Goal: Task Accomplishment & Management: Manage account settings

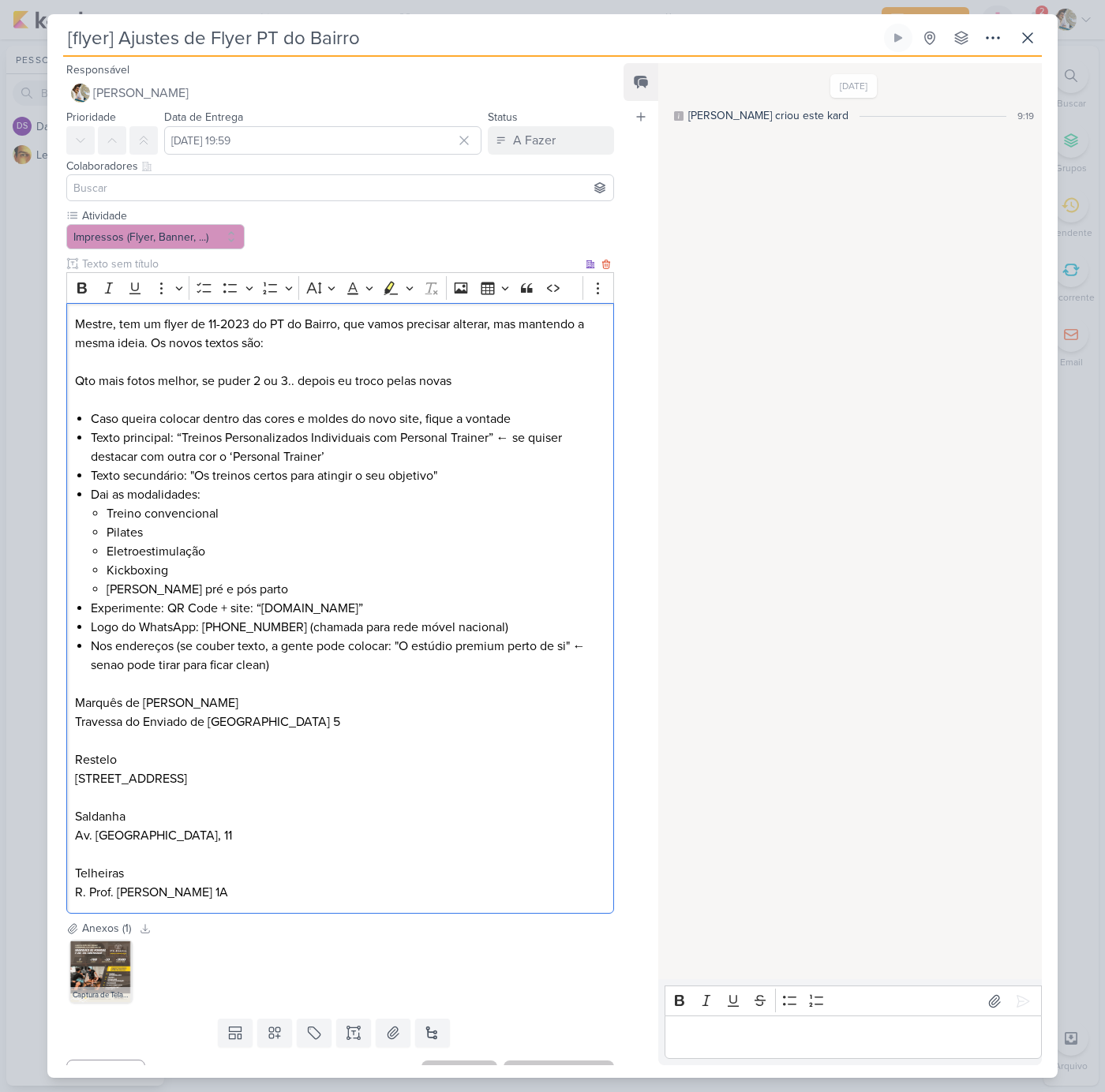
scroll to position [29, 0]
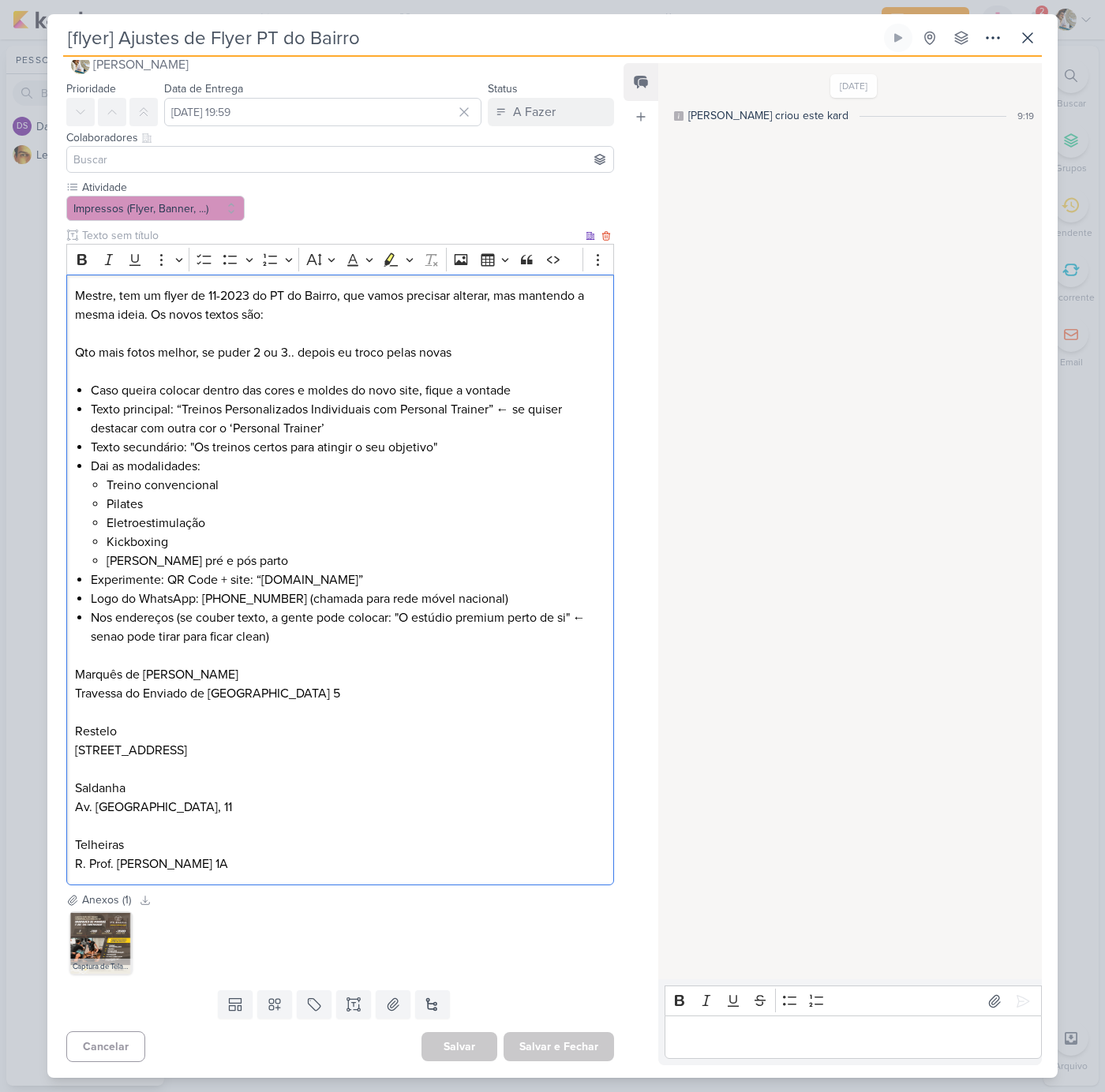
click at [141, 624] on li "Nos endereços (se couber texto, a gente pode colocar: "O estúdio premium perto …" at bounding box center [348, 637] width 514 height 57
drag, startPoint x: 405, startPoint y: 615, endPoint x: 572, endPoint y: 616, distance: 167.0
click at [572, 616] on li "Nos endereços (se couber texto, a gente pode colocar: "O estúdio premium perto …" at bounding box center [348, 637] width 514 height 57
copy li "O estúdio premium perto de si"
click at [518, 114] on div "A Fazer" at bounding box center [534, 112] width 42 height 19
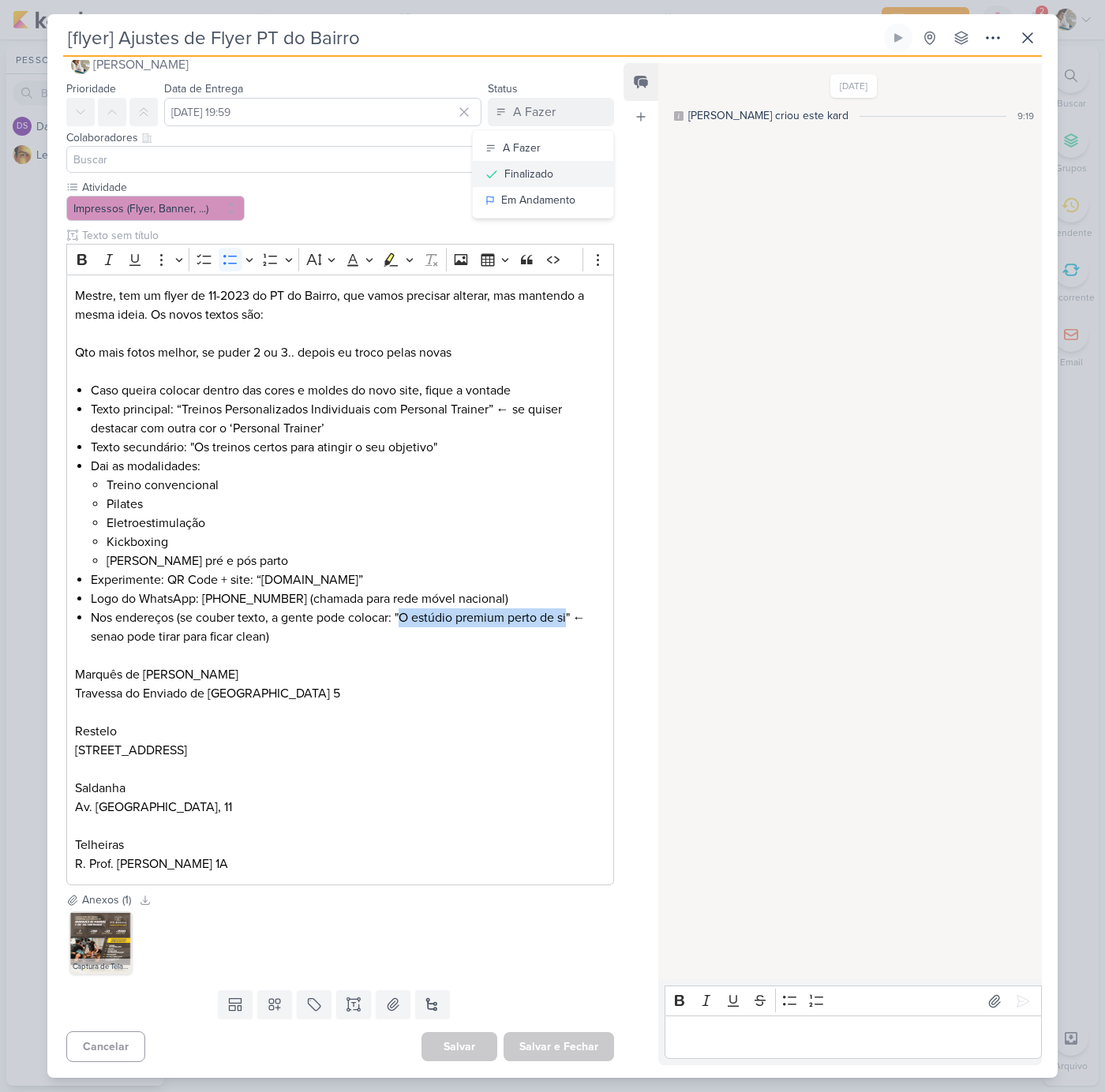
click at [525, 175] on div "Finalizado" at bounding box center [529, 174] width 49 height 17
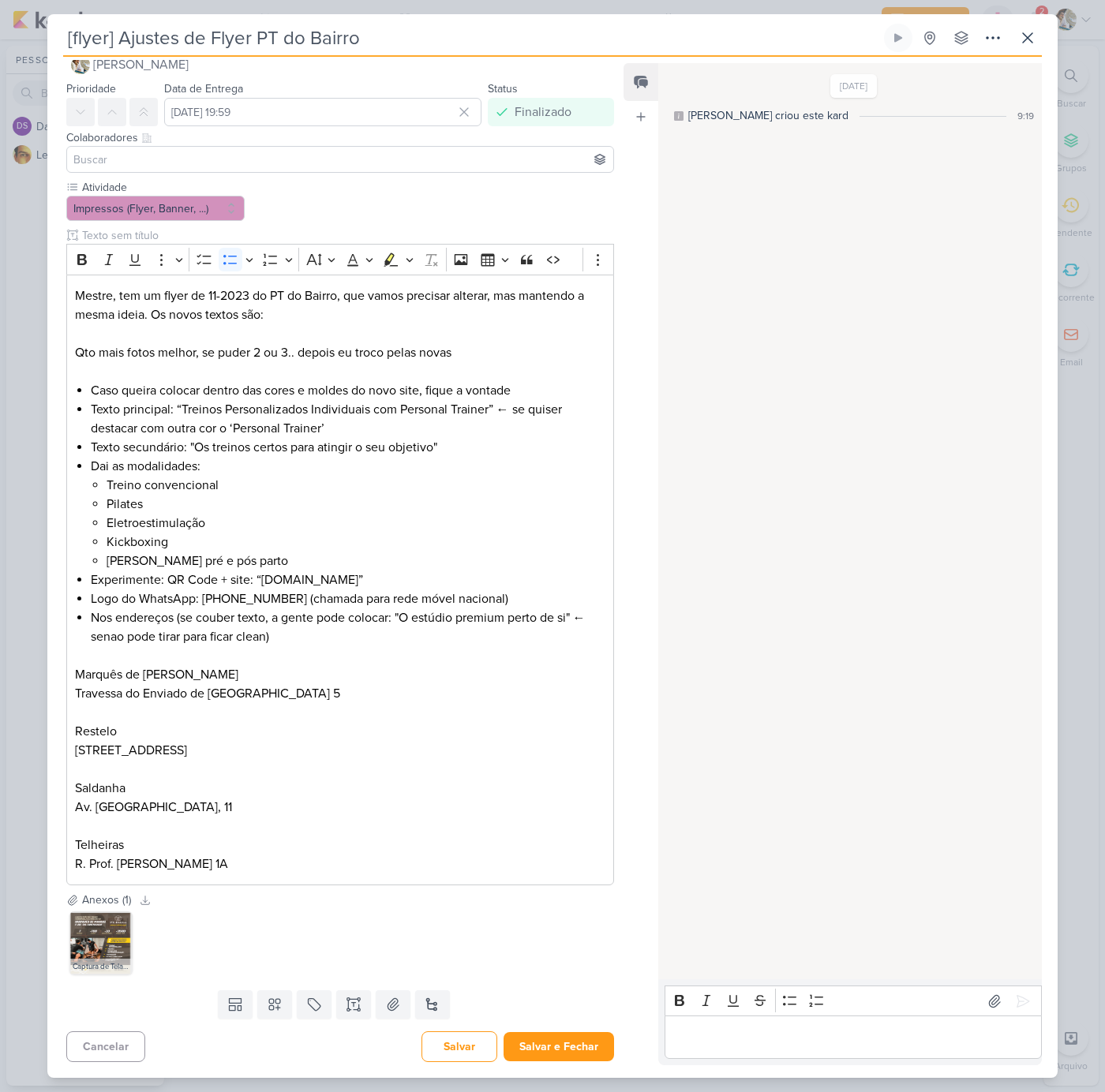
click at [719, 1026] on div "Editor editing area: main" at bounding box center [853, 1038] width 377 height 43
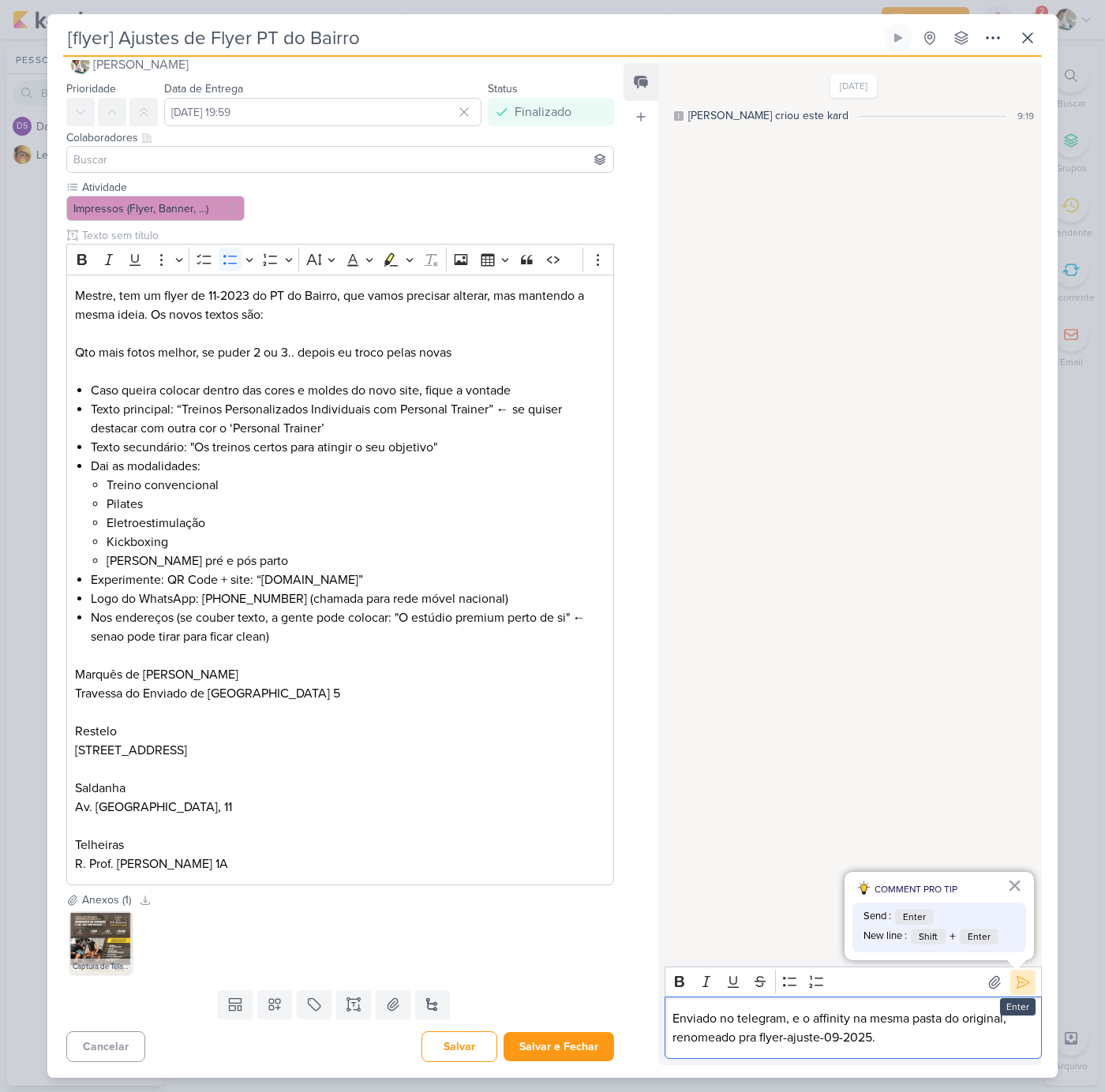
click at [1018, 984] on icon at bounding box center [1023, 982] width 16 height 16
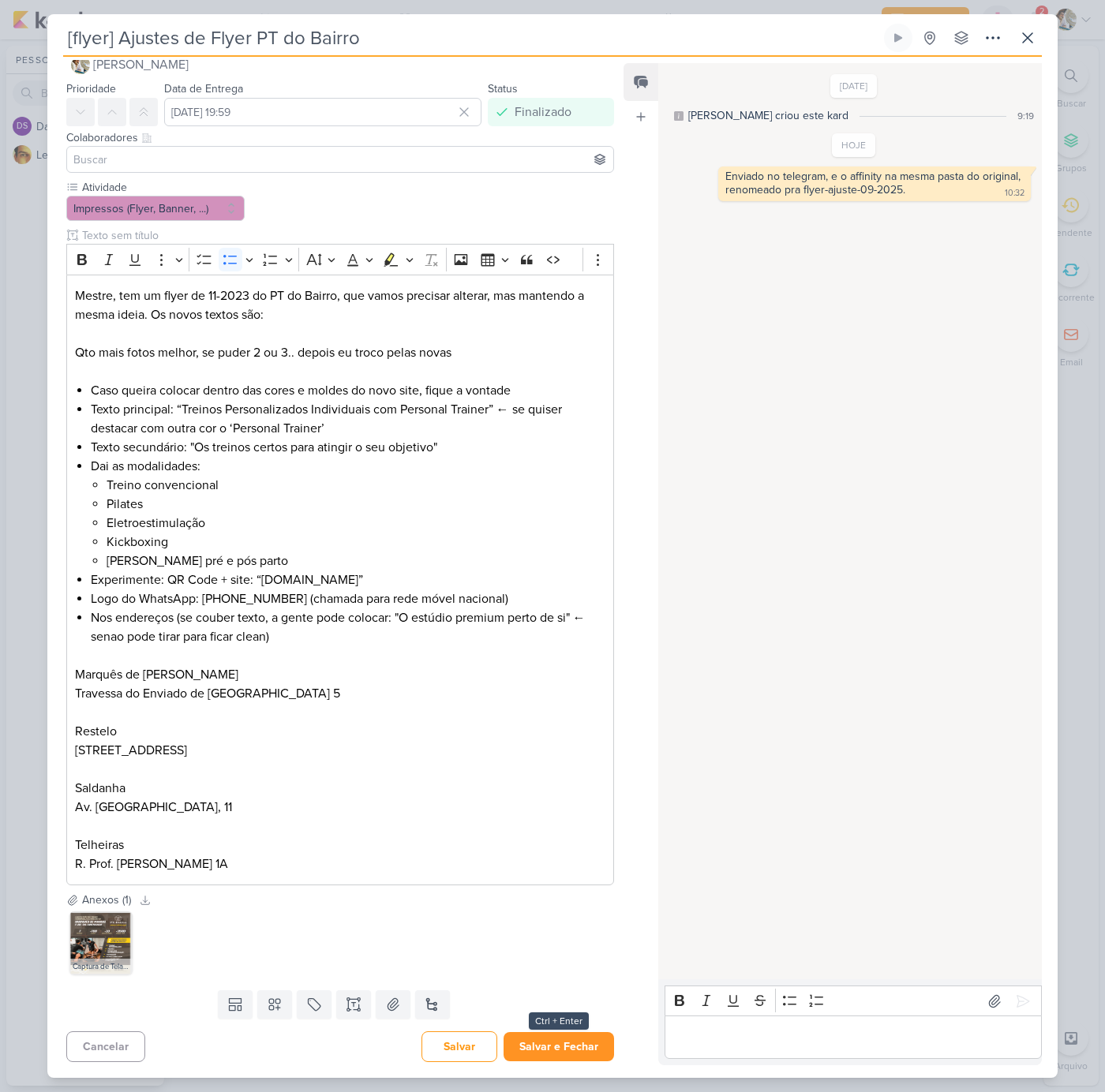
click at [543, 1049] on button "Salvar e Fechar" at bounding box center [559, 1048] width 111 height 30
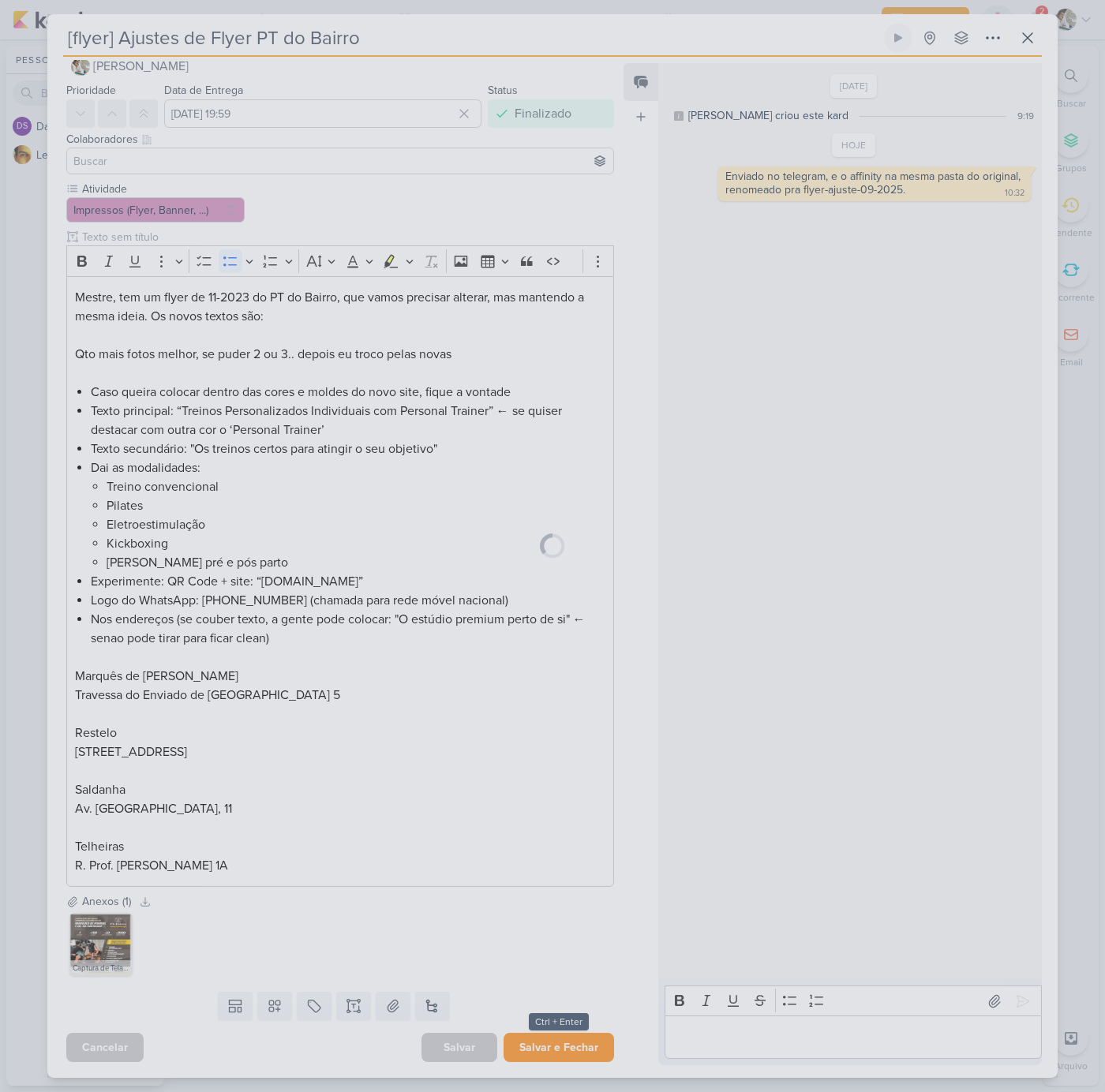
scroll to position [27, 0]
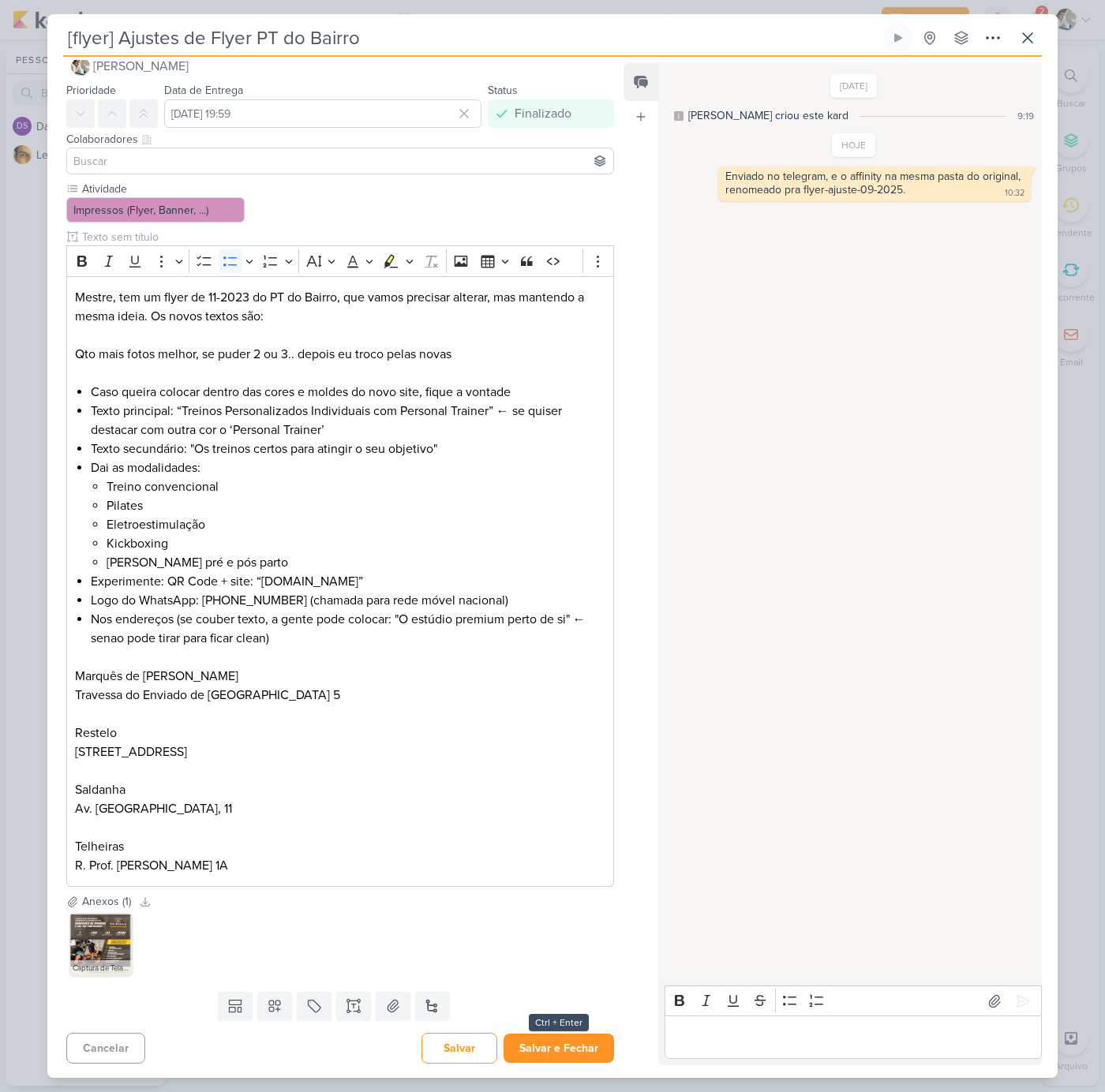
click at [570, 1053] on button "Salvar e Fechar" at bounding box center [559, 1049] width 111 height 30
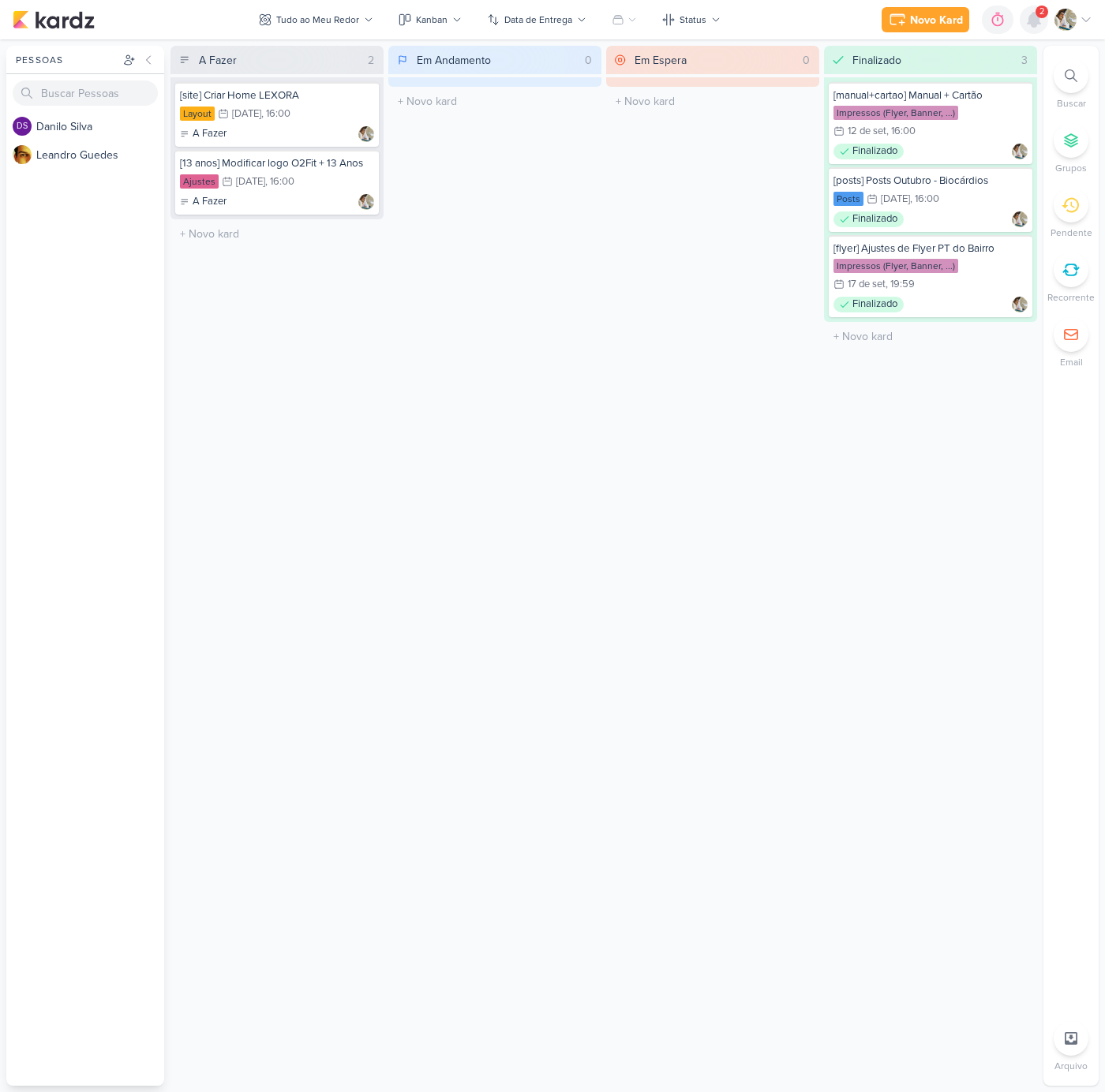
click at [1033, 20] on icon at bounding box center [1034, 20] width 13 height 14
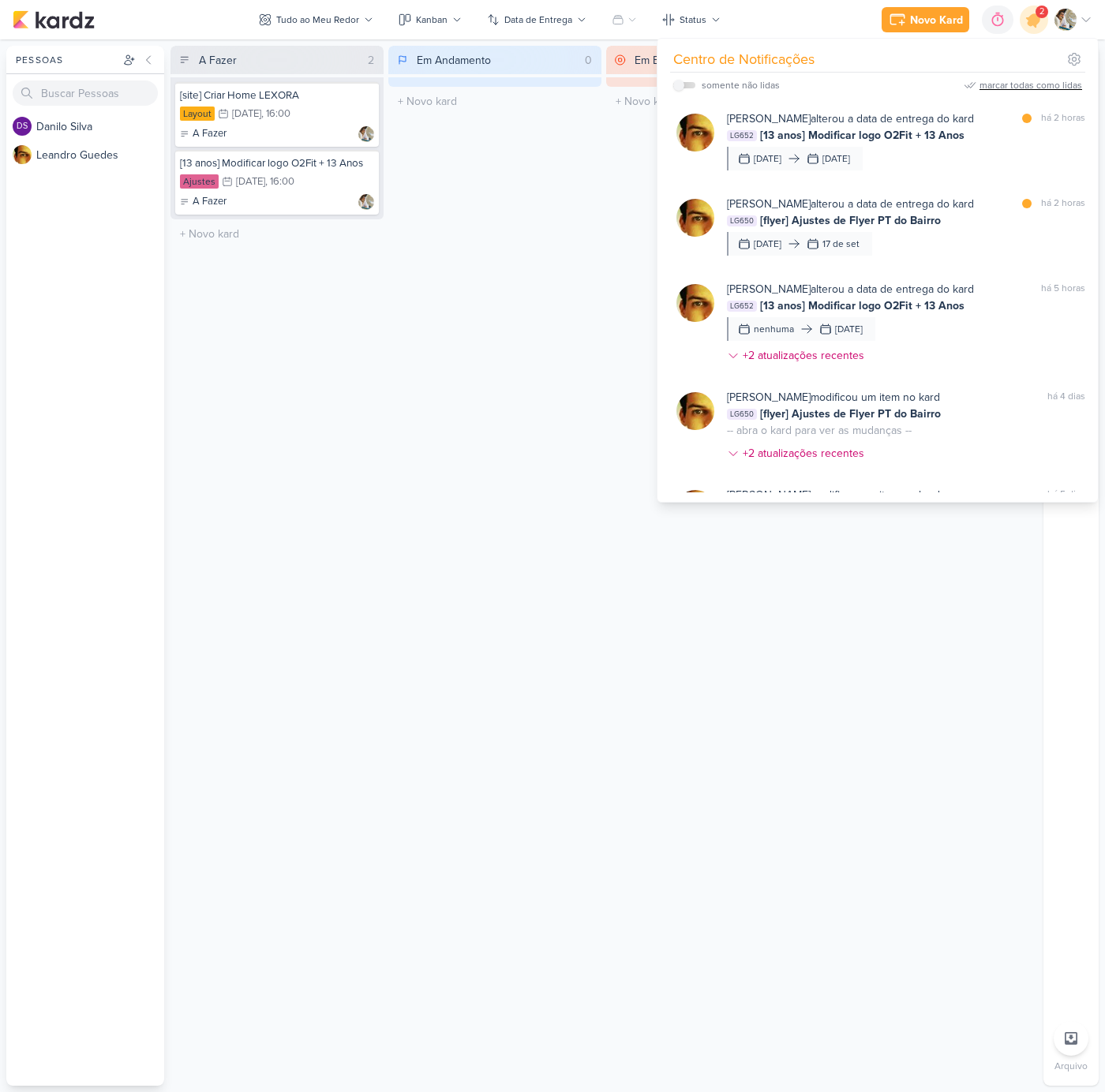
click at [1043, 86] on div "marcar todas como lidas" at bounding box center [1031, 85] width 103 height 14
click at [425, 313] on div "Em Andamento 0 O título do kard deve ter menos que 100 caracteres" at bounding box center [495, 566] width 213 height 1041
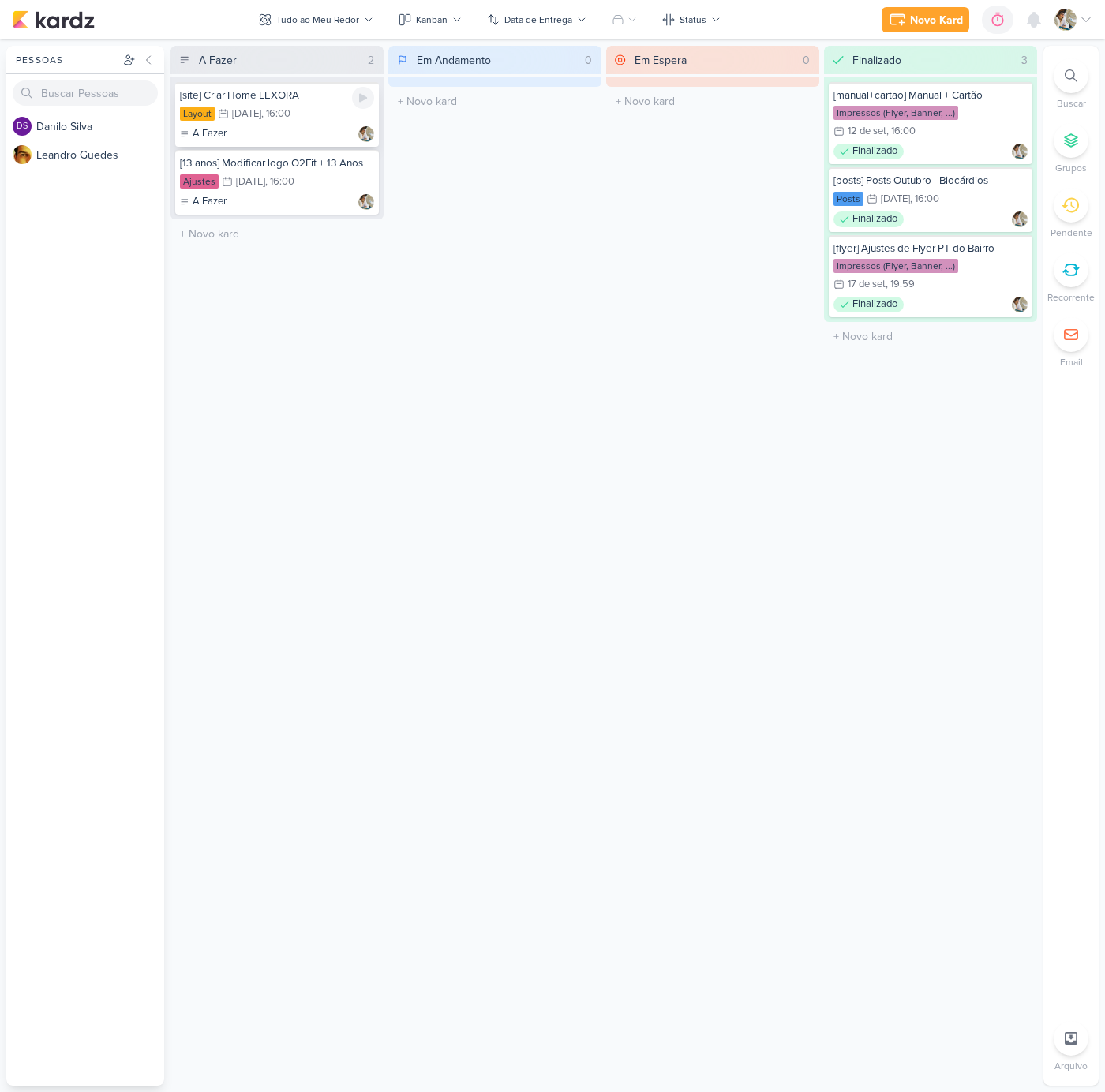
click at [325, 95] on div "[site] Criar Home LEXORA" at bounding box center [276, 96] width 195 height 14
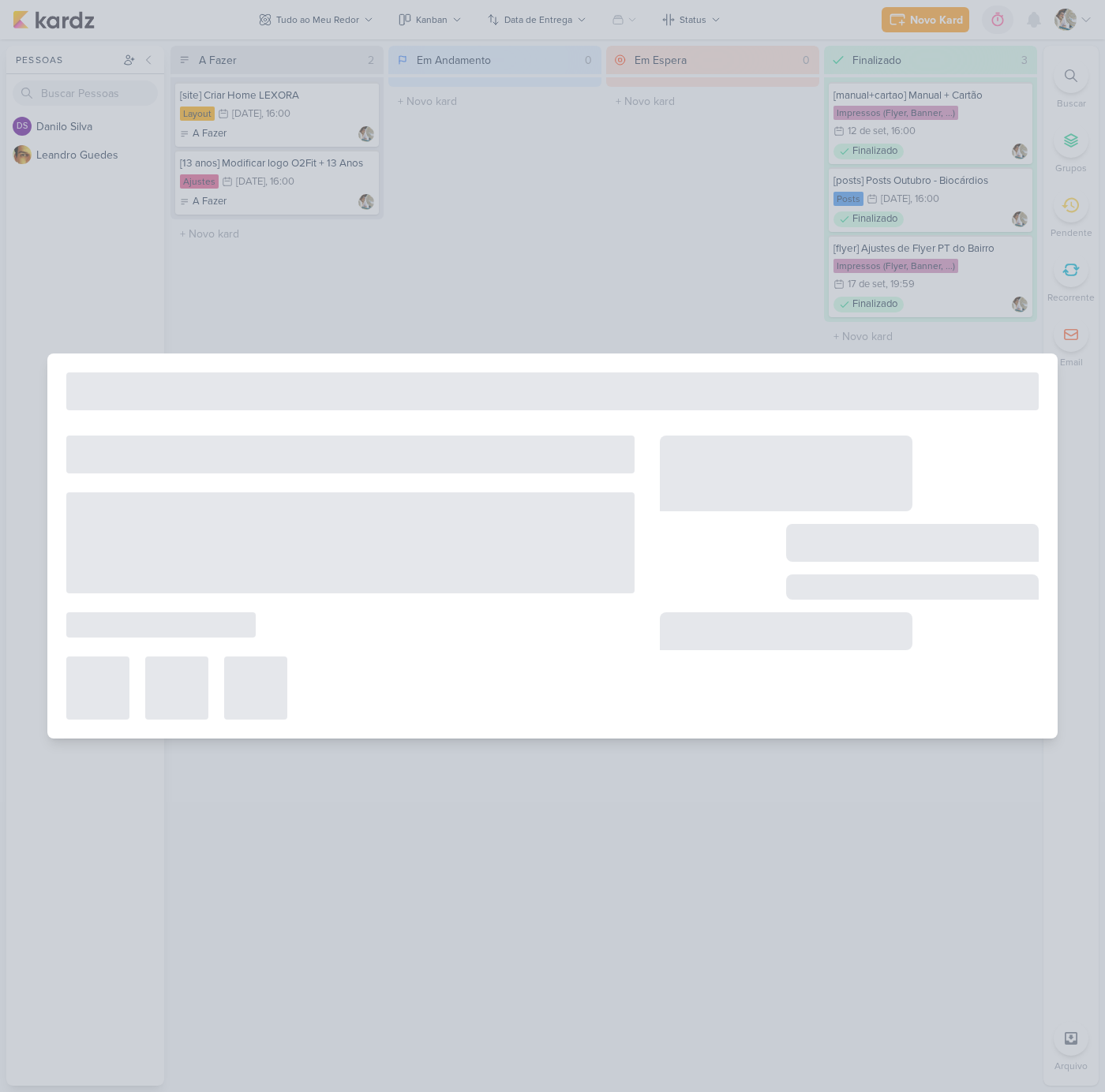
type input "[site] Criar Home LEXORA"
type input "[DATE] 16:00"
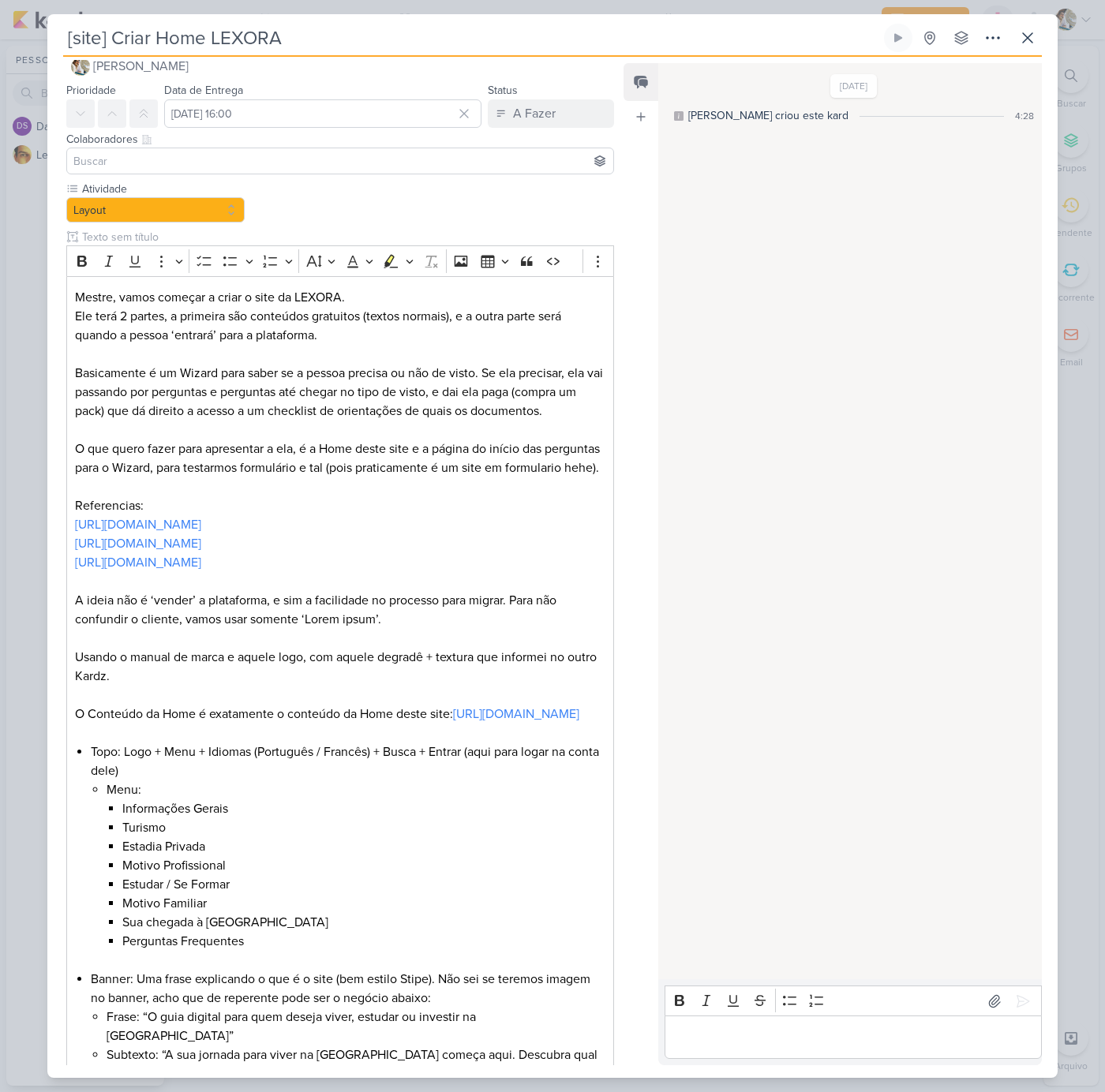
scroll to position [0, 0]
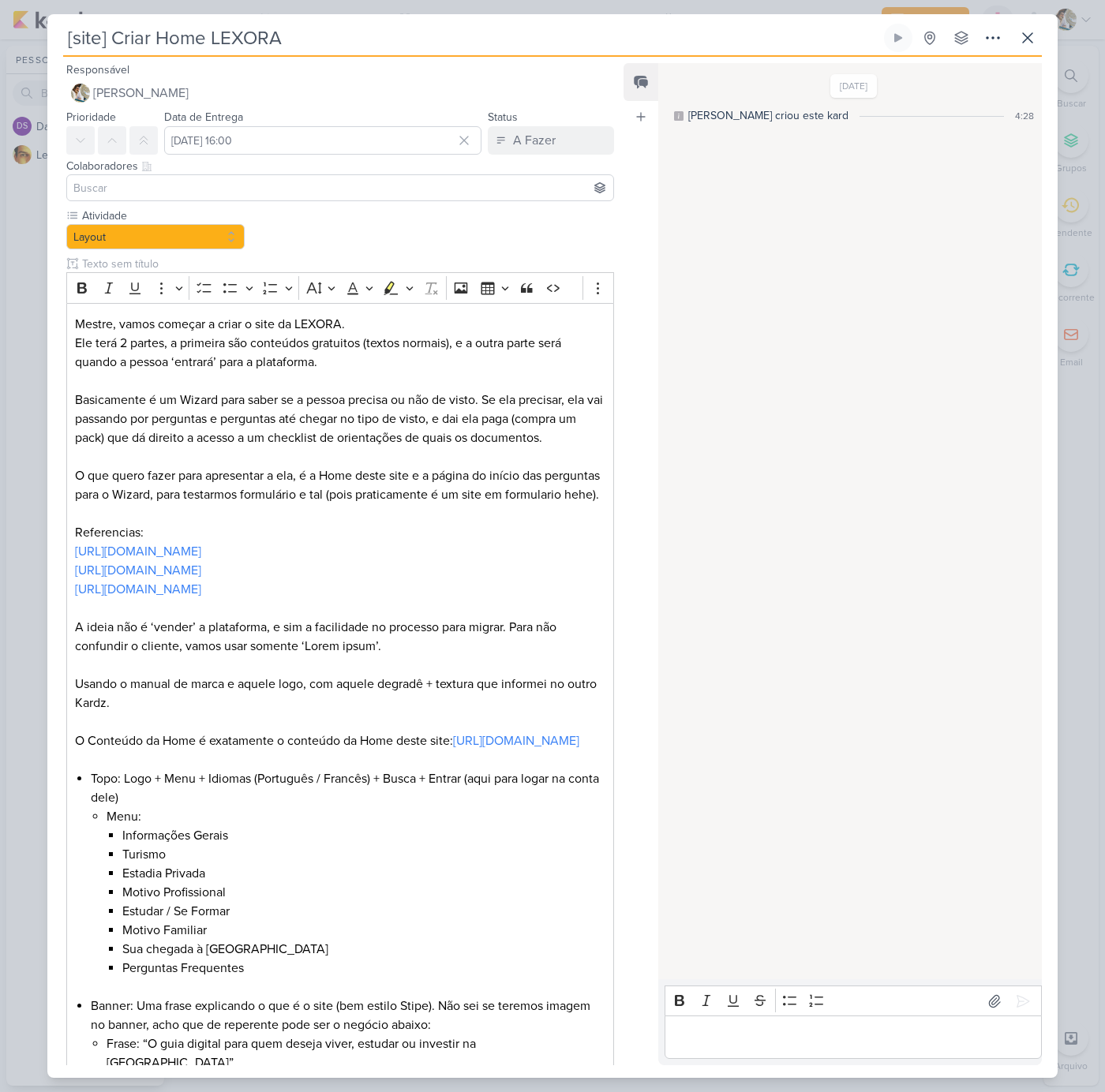
drag, startPoint x: 1029, startPoint y: 38, endPoint x: 399, endPoint y: 471, distance: 764.5
click at [891, 529] on div "[site] Criar Home LEXORA Criado por [PERSON_NAME] nenhum grupo disponível" at bounding box center [552, 551] width 1010 height 1054
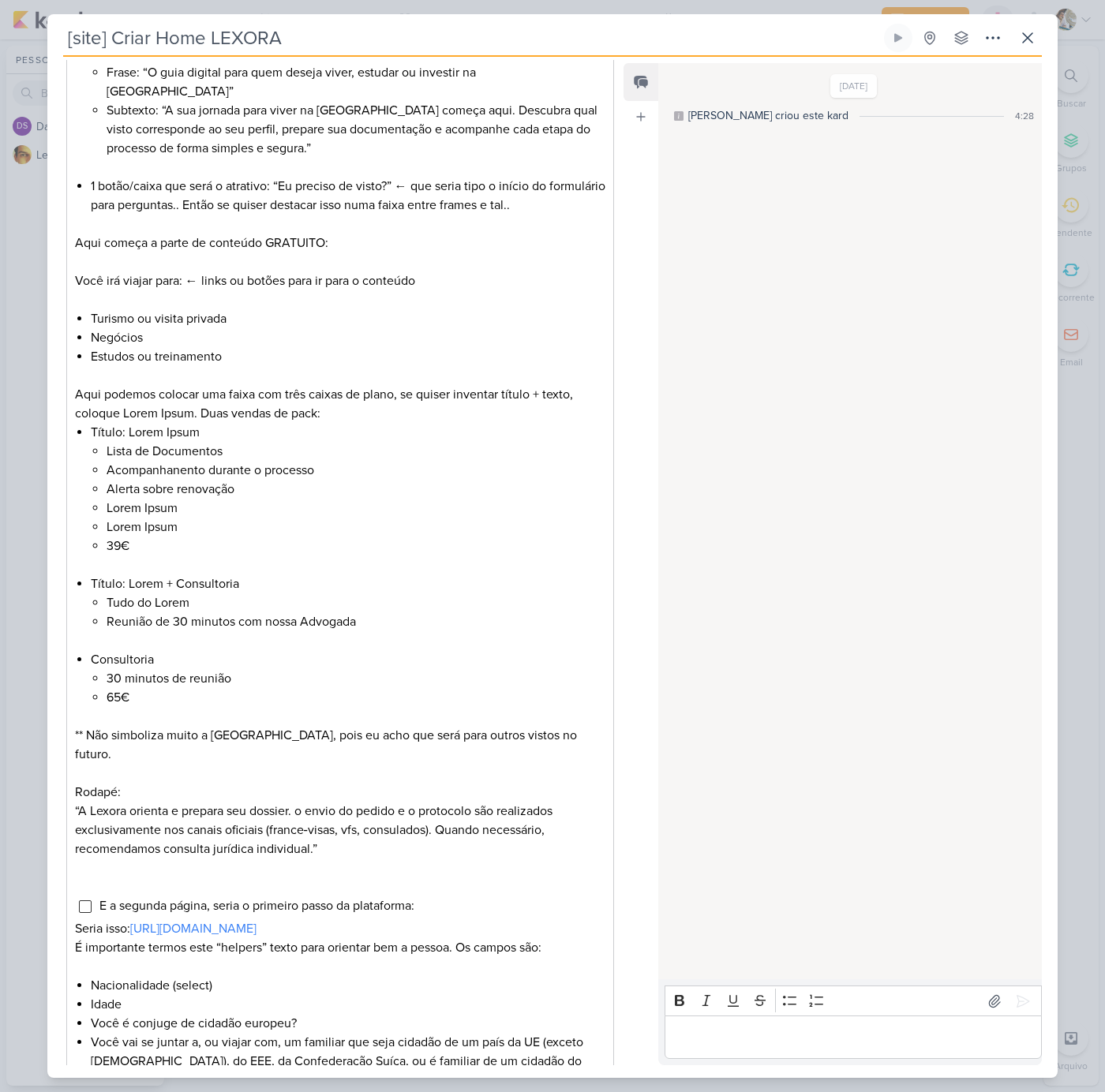
scroll to position [1209, 0]
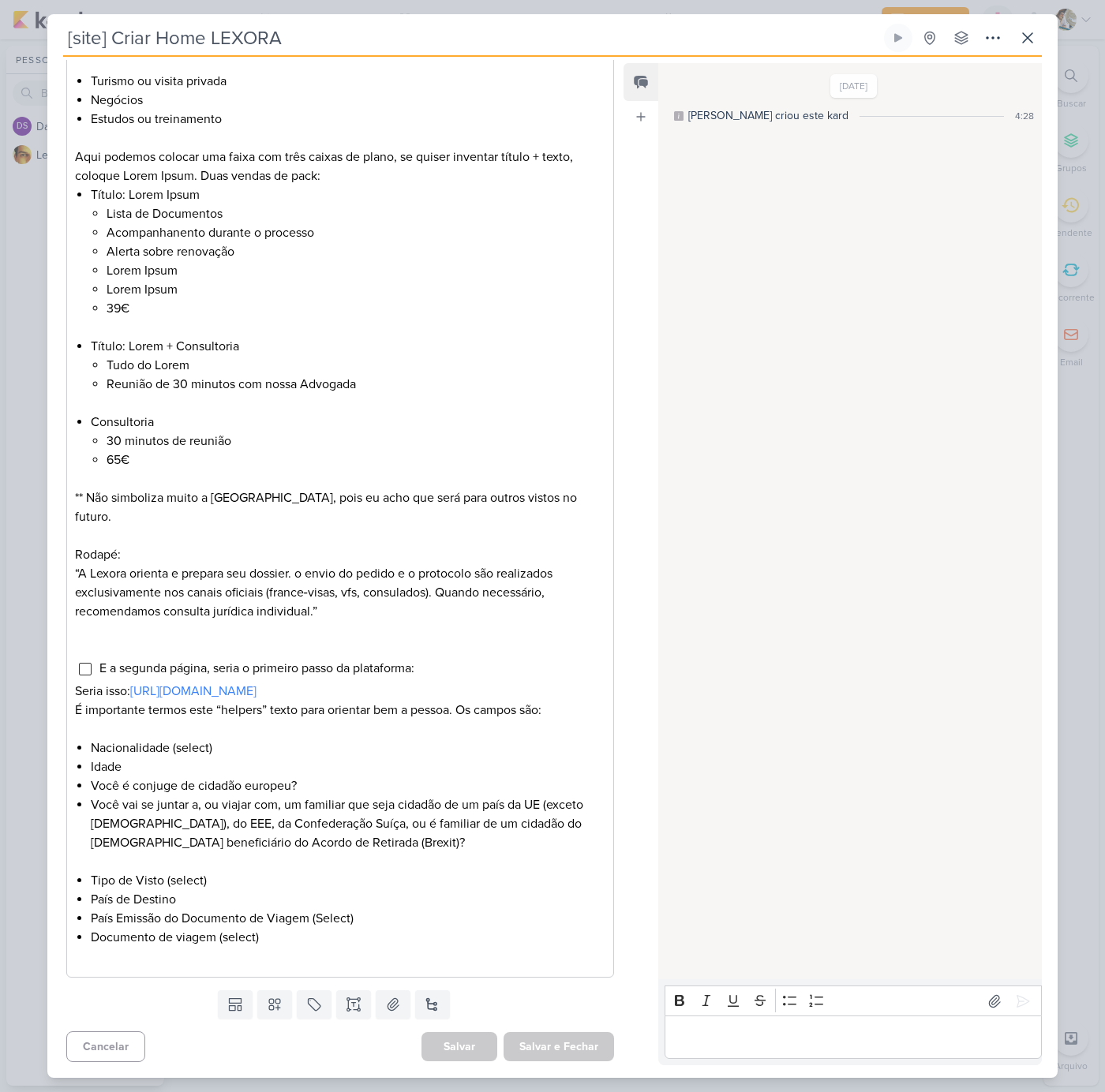
click at [35, 252] on div "[site] Criar Home LEXORA Criado por [PERSON_NAME]" at bounding box center [552, 546] width 1105 height 1092
